Goal: Complete application form

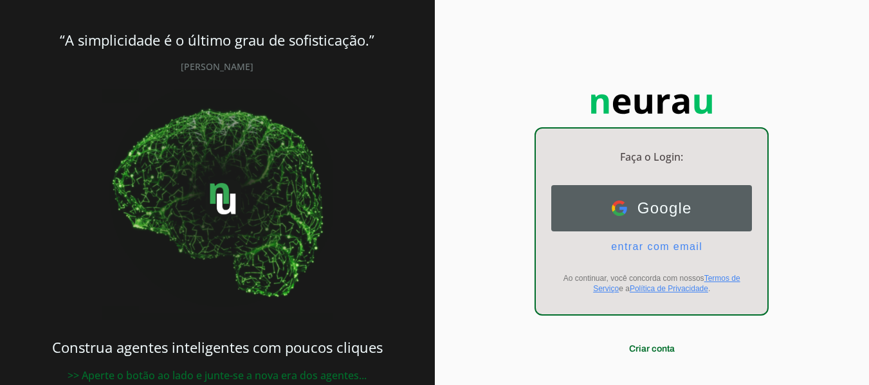
click at [668, 212] on span "Google" at bounding box center [659, 208] width 65 height 18
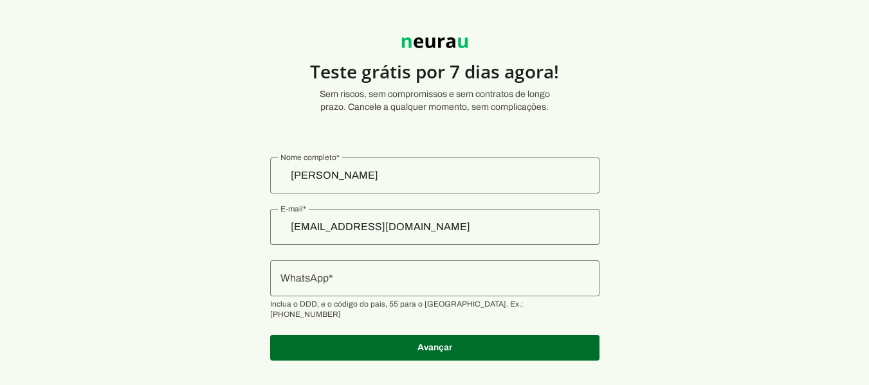
scroll to position [35, 0]
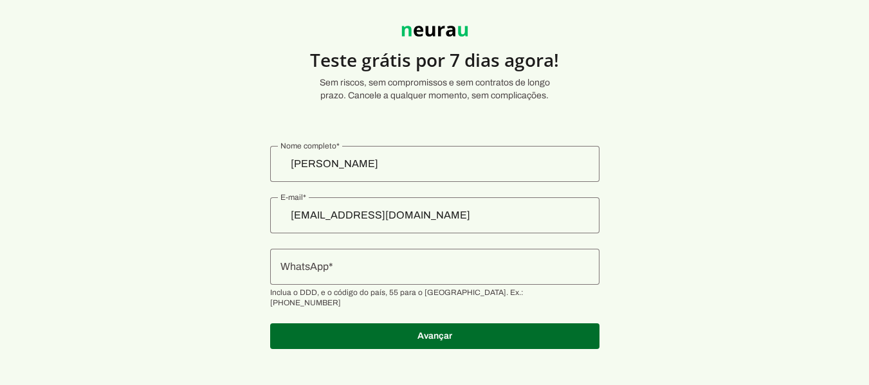
click at [415, 273] on input "WhatsApp" at bounding box center [434, 266] width 309 height 15
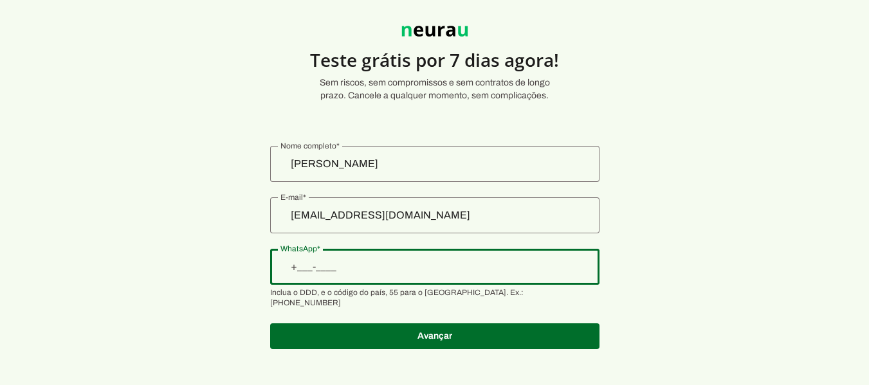
type input "+55 (22) 9 9807-9132"
type md-outlined-text-field "+55 (22) 9 9807-9132"
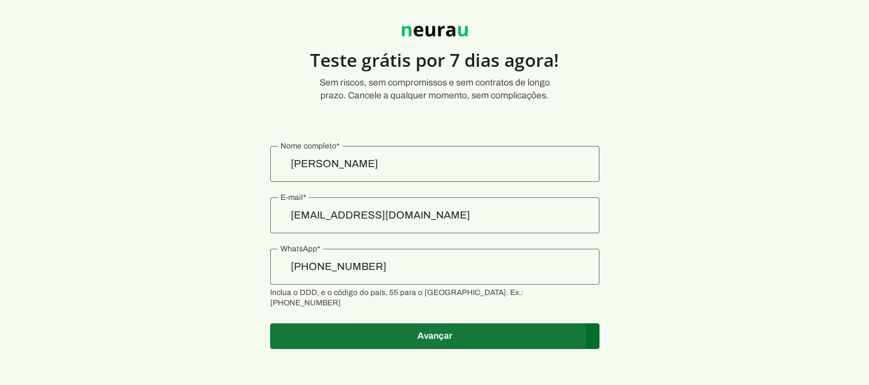
click at [441, 324] on span at bounding box center [434, 336] width 329 height 31
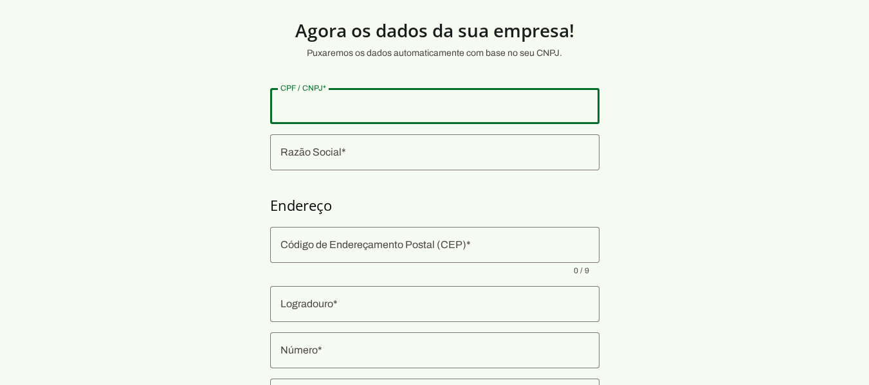
click at [472, 111] on input "CPF / CNPJ" at bounding box center [434, 105] width 309 height 15
type input "123.011.747-43"
type md-outlined-text-field "123.011.747-43"
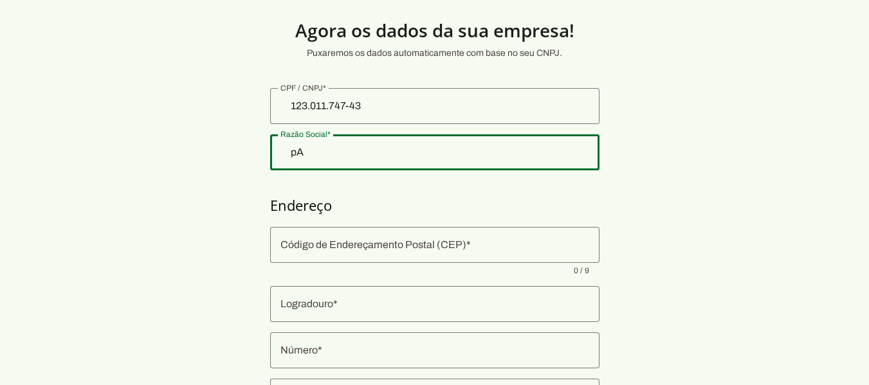
type input "p"
type input "Pamella"
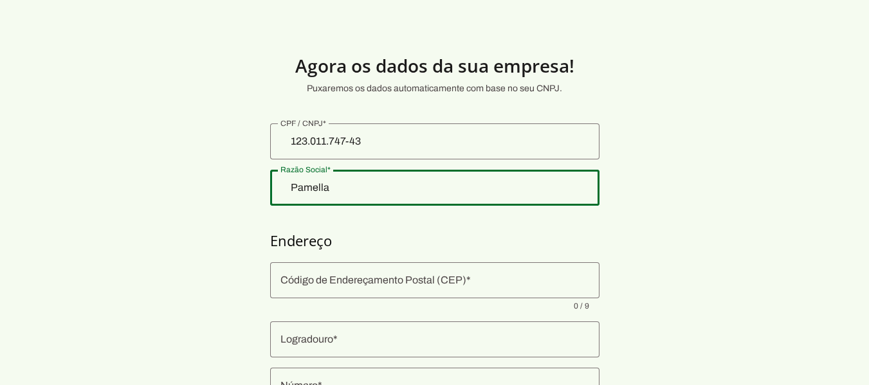
scroll to position [35, 0]
